Goal: Use online tool/utility

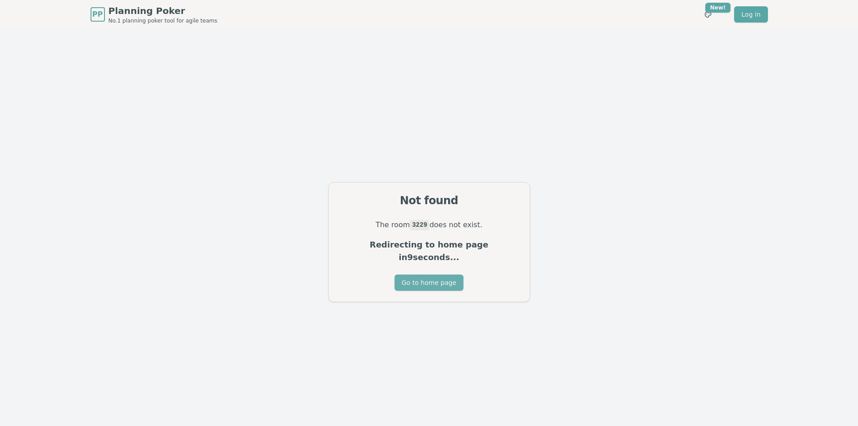
click at [433, 283] on button "Go to home page" at bounding box center [429, 282] width 69 height 16
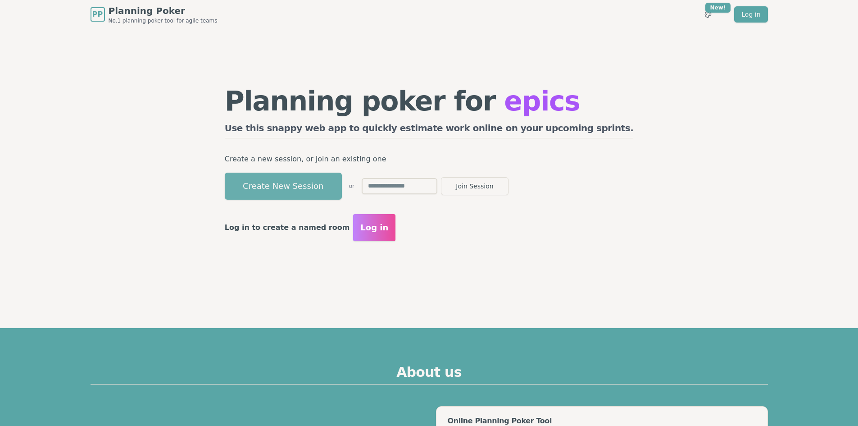
click at [307, 179] on button "Create New Session" at bounding box center [283, 186] width 117 height 27
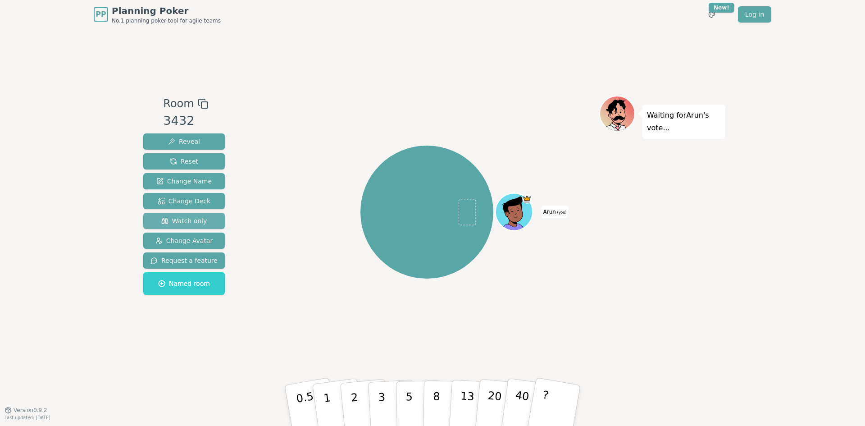
click at [188, 219] on span "Watch only" at bounding box center [184, 220] width 46 height 9
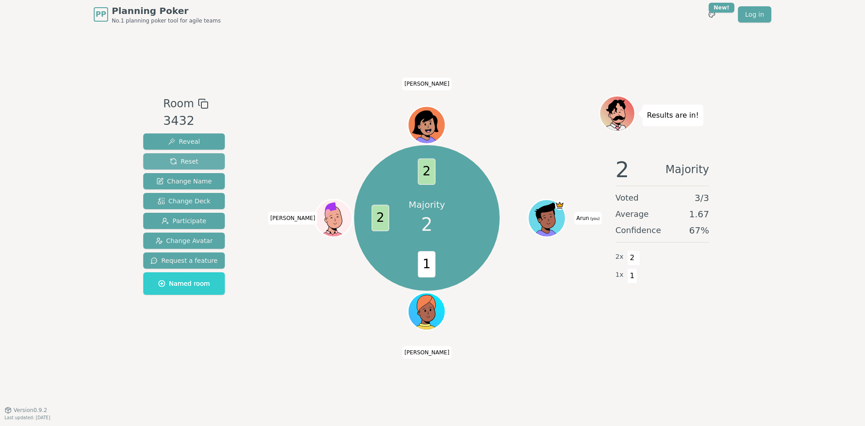
click at [188, 159] on span "Reset" at bounding box center [184, 161] width 28 height 9
